Goal: Transaction & Acquisition: Purchase product/service

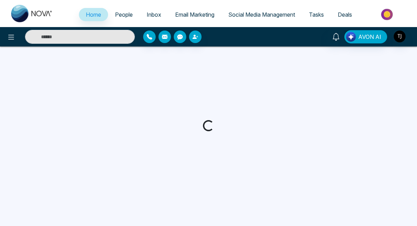
select select "*"
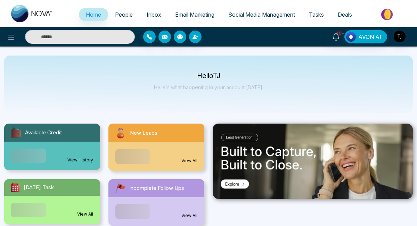
click at [385, 11] on img at bounding box center [387, 15] width 50 height 16
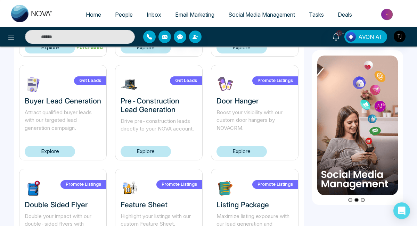
scroll to position [342, 0]
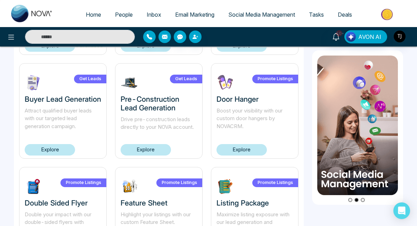
click at [255, 148] on link "Explore" at bounding box center [241, 149] width 50 height 11
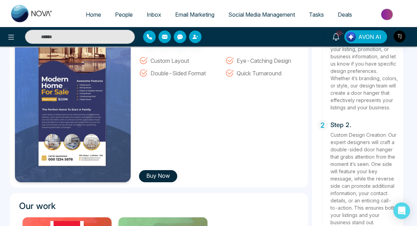
scroll to position [92, 0]
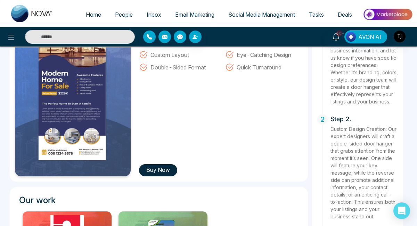
click at [154, 171] on button "Buy Now" at bounding box center [158, 170] width 38 height 12
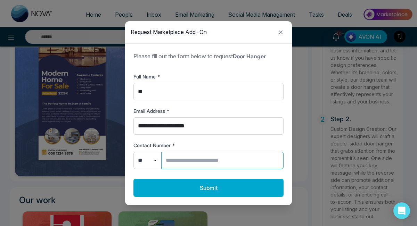
click at [170, 159] on input "Contact Number *" at bounding box center [222, 160] width 122 height 17
type input "**********"
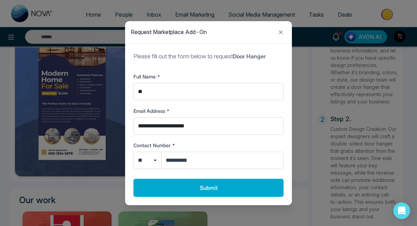
click at [180, 200] on div "**********" at bounding box center [208, 128] width 167 height 153
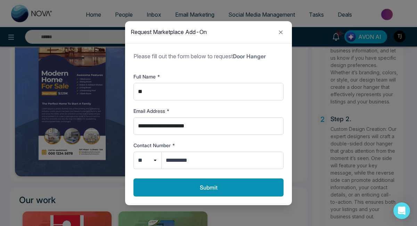
click at [187, 193] on button "Submit" at bounding box center [208, 188] width 150 height 18
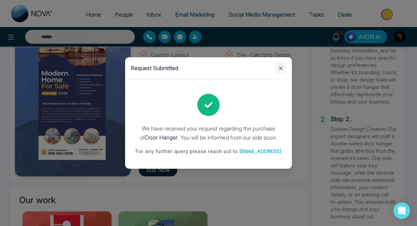
click at [281, 72] on icon "Close modal" at bounding box center [281, 68] width 8 height 8
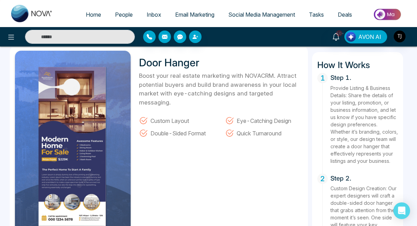
scroll to position [0, 0]
